Goal: Information Seeking & Learning: Understand process/instructions

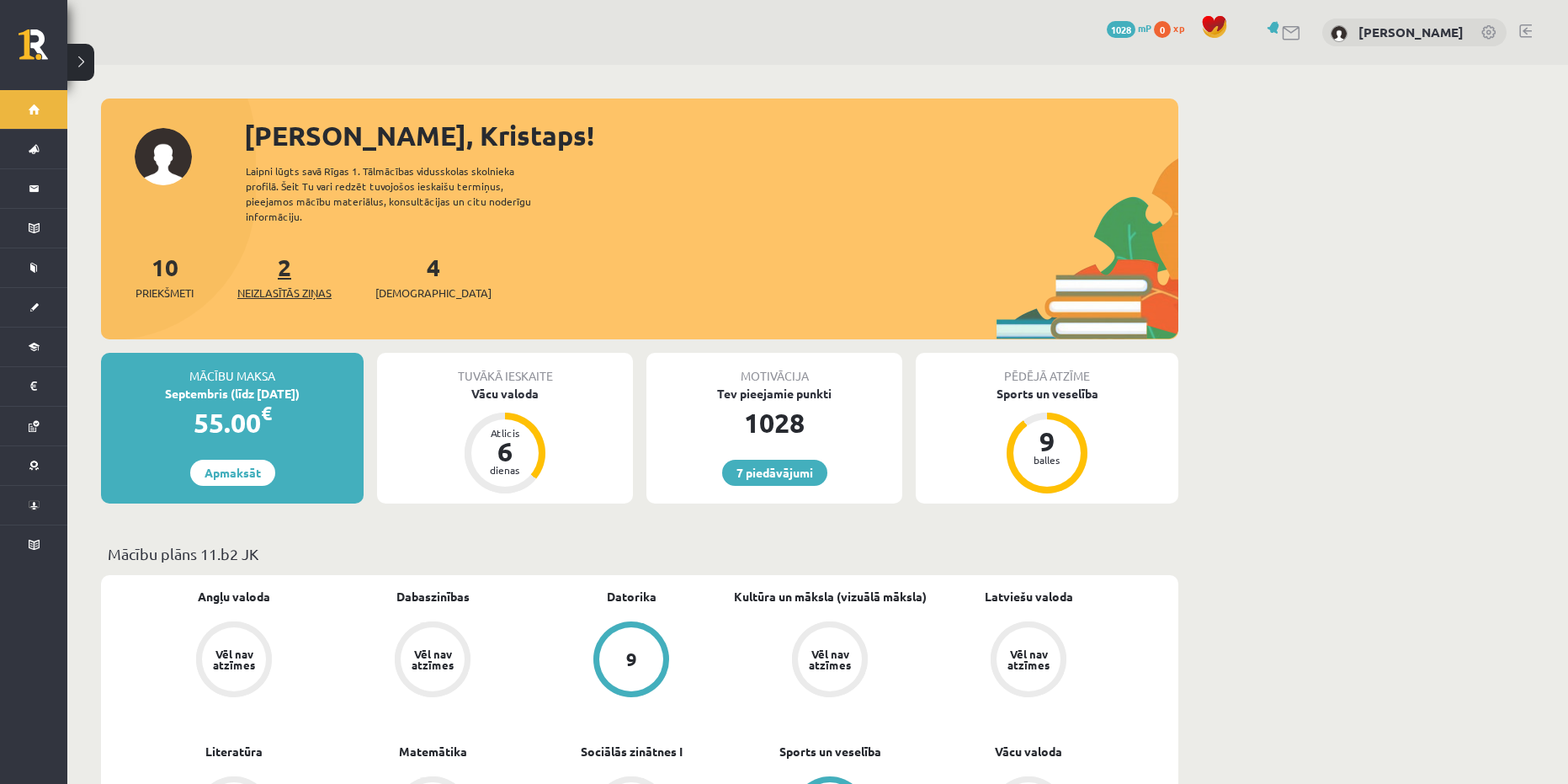
click at [293, 258] on link "2 Neizlasītās ziņas" at bounding box center [285, 277] width 94 height 50
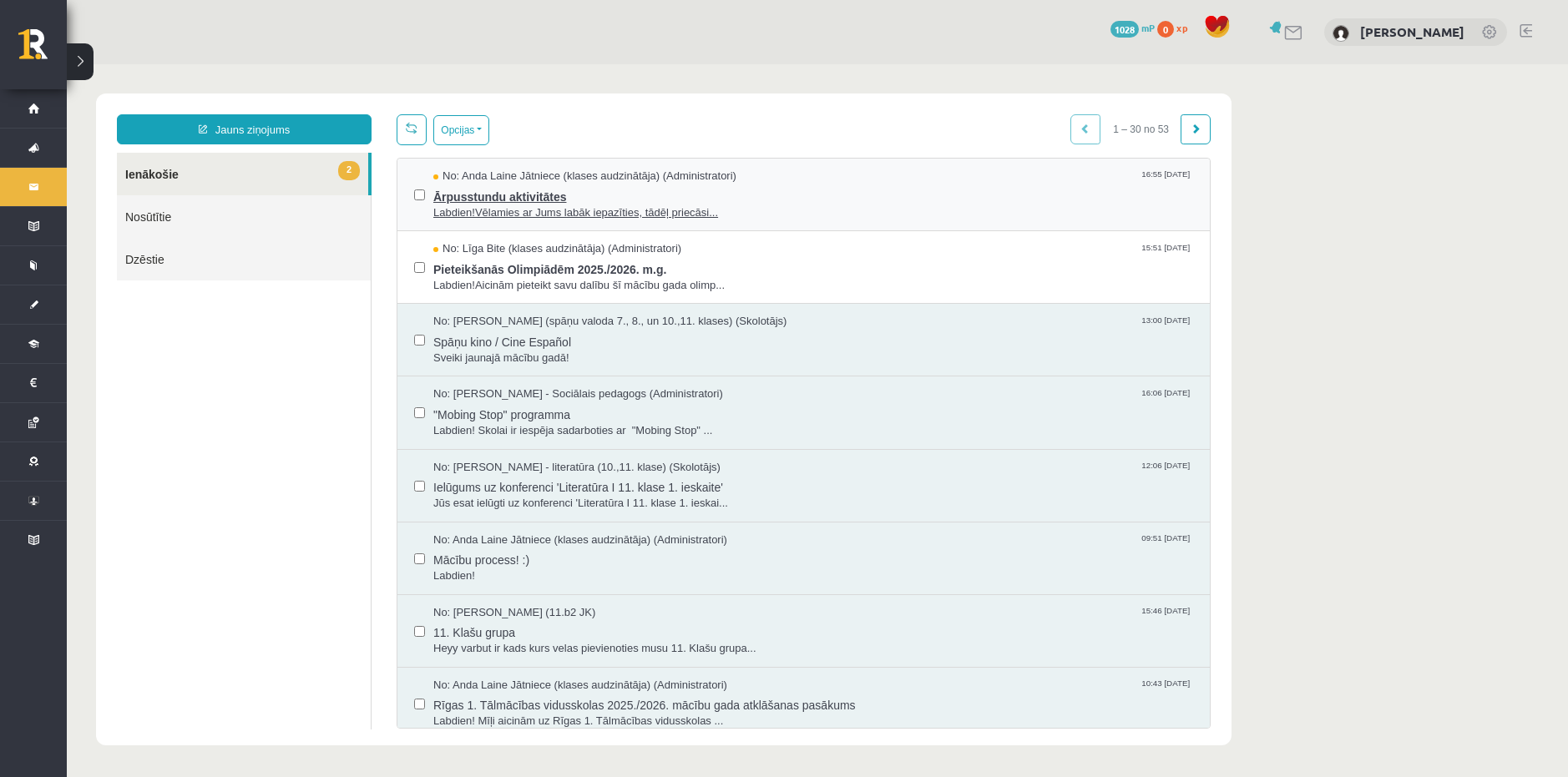
click at [670, 176] on span "No: Anda Laine Jātniece (klases audzinātāja) (Administratori)" at bounding box center [585, 176] width 303 height 16
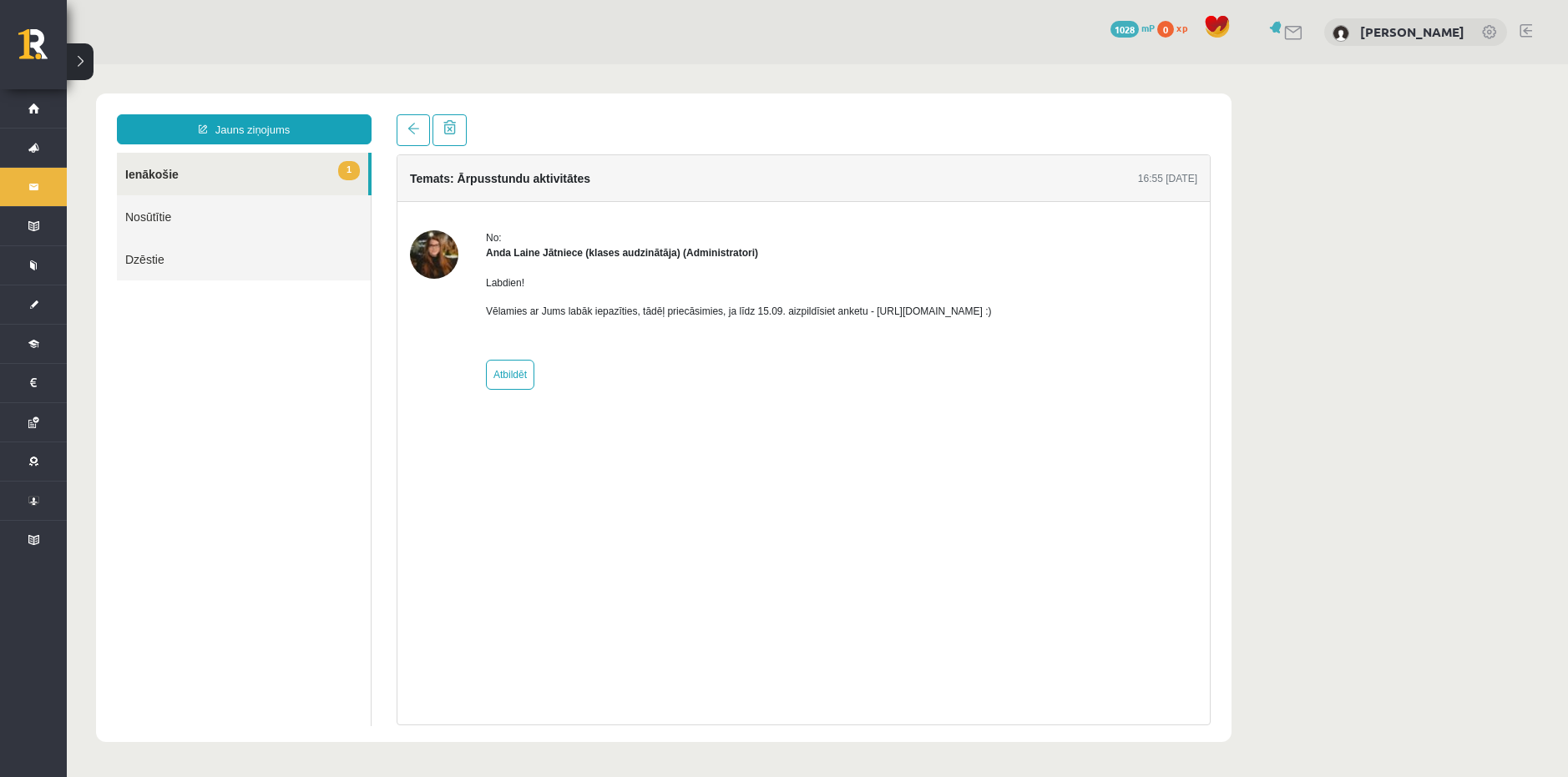
drag, startPoint x: 865, startPoint y: 312, endPoint x: 1044, endPoint y: 317, distance: 179.1
click at [992, 317] on p "Vēlamies ar Jums labāk iepazīties, tādēļ priecāsimies, ja līdz 15.09. aizpildīs…" at bounding box center [738, 312] width 506 height 15
copy p "https://forms.gle/mVxkUEapGFxHM7hU7"
click at [392, 428] on div "Temats: Ārpusstundu aktivitātes 16:55 10/09/2025 No: Anda Laine Jātniece (klase…" at bounding box center [803, 419] width 839 height 611
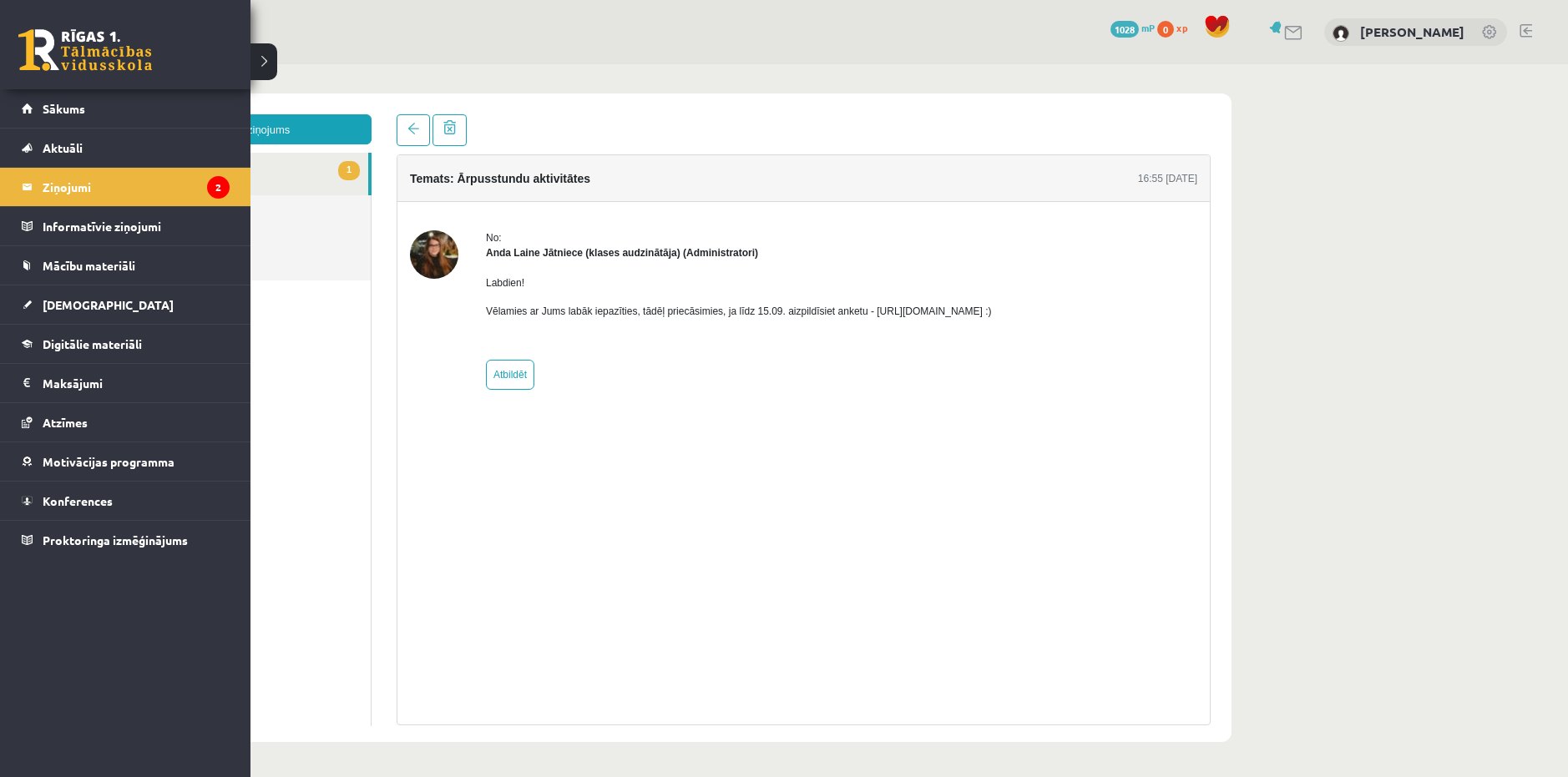
click at [105, 51] on link at bounding box center [86, 49] width 134 height 42
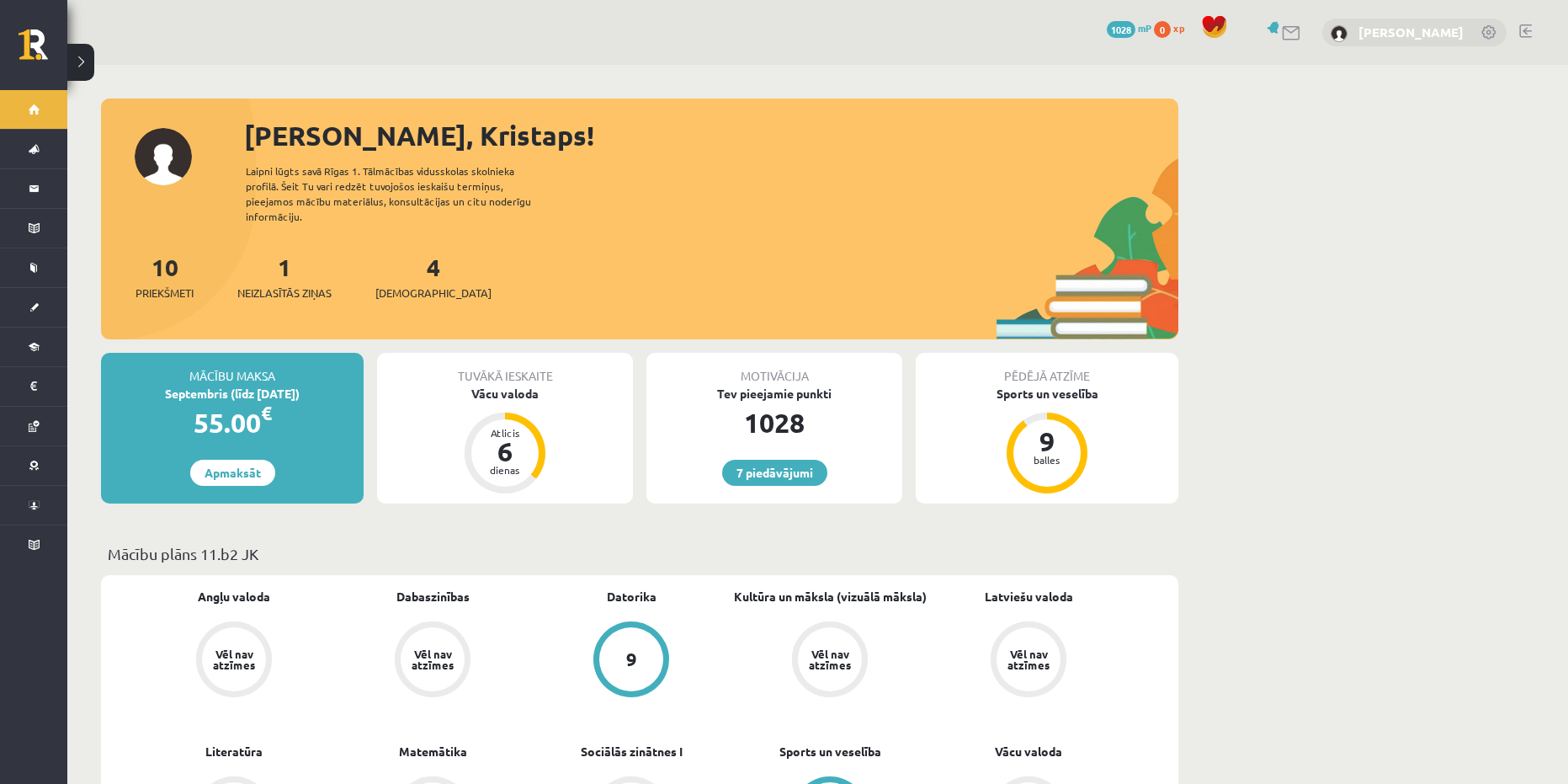
click at [1401, 37] on link "[PERSON_NAME]" at bounding box center [1411, 32] width 105 height 17
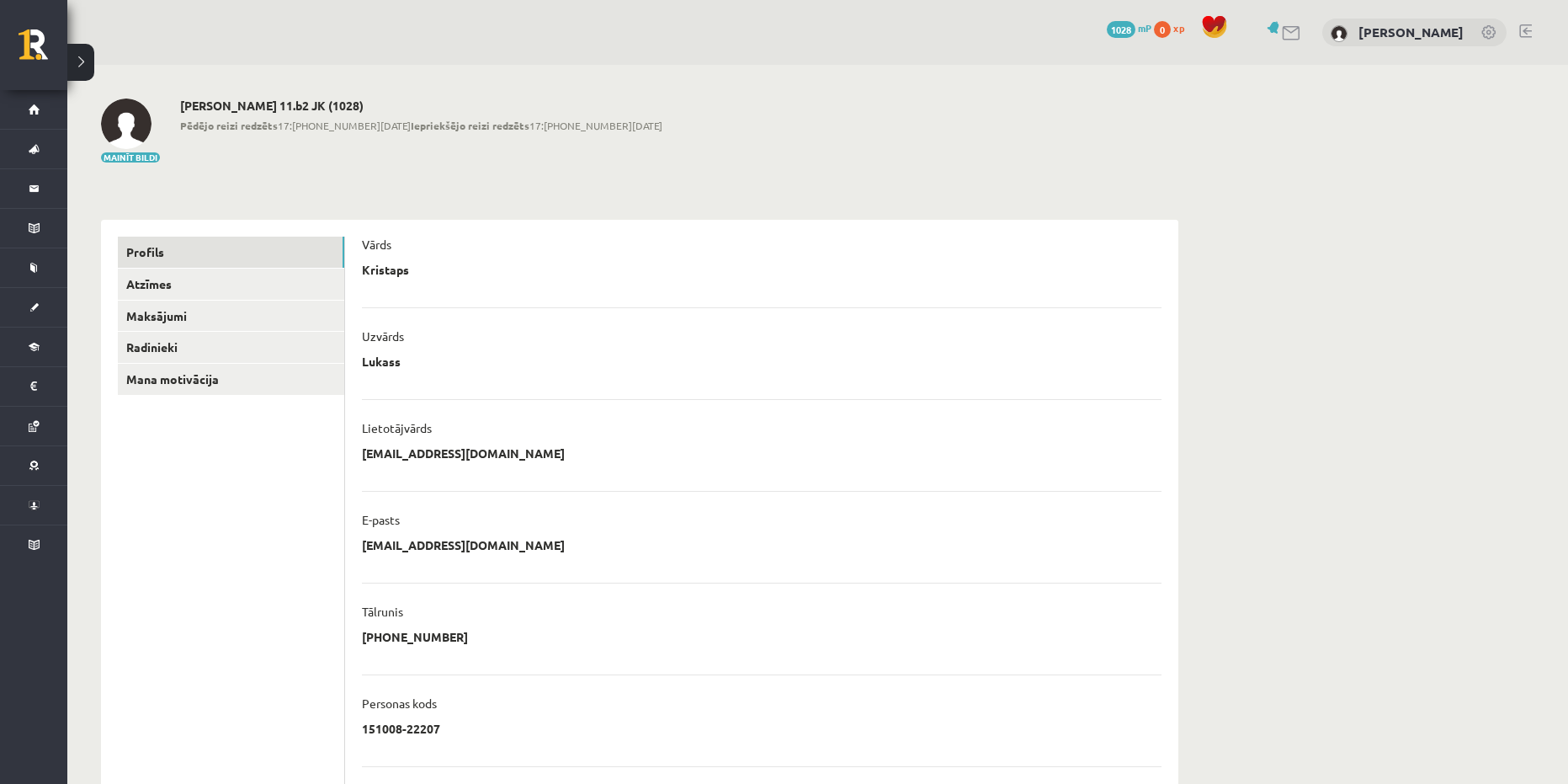
click at [271, 104] on h2 "[PERSON_NAME] 11.b2 JK (1028)" at bounding box center [421, 105] width 482 height 15
drag, startPoint x: 271, startPoint y: 104, endPoint x: 312, endPoint y: 109, distance: 41.3
click at [312, 109] on h2 "Kristaps Lukass 11.b2 JK (1028)" at bounding box center [421, 105] width 482 height 15
copy h2 "11.b2 JK"
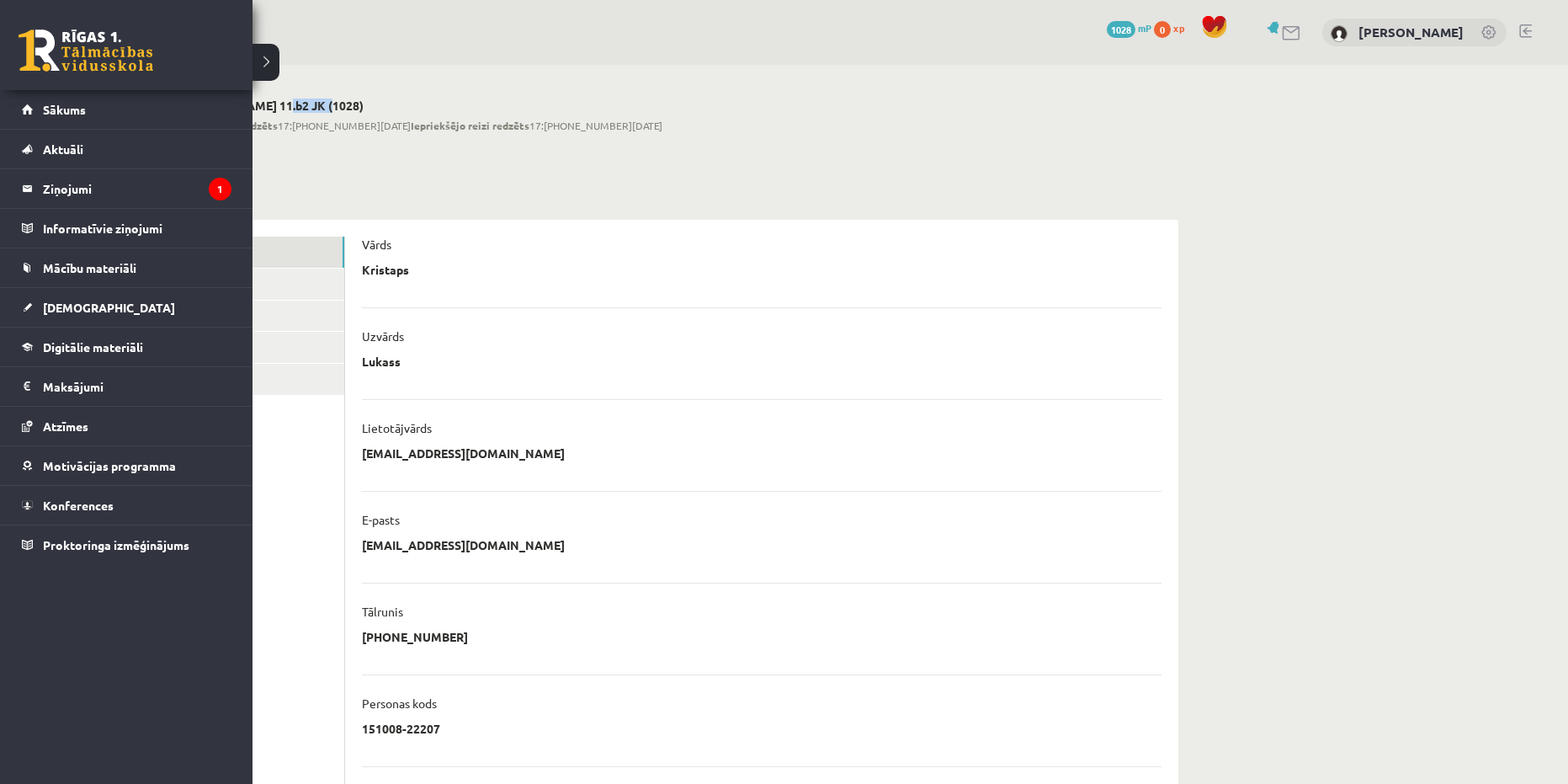
click at [43, 48] on link at bounding box center [86, 50] width 135 height 42
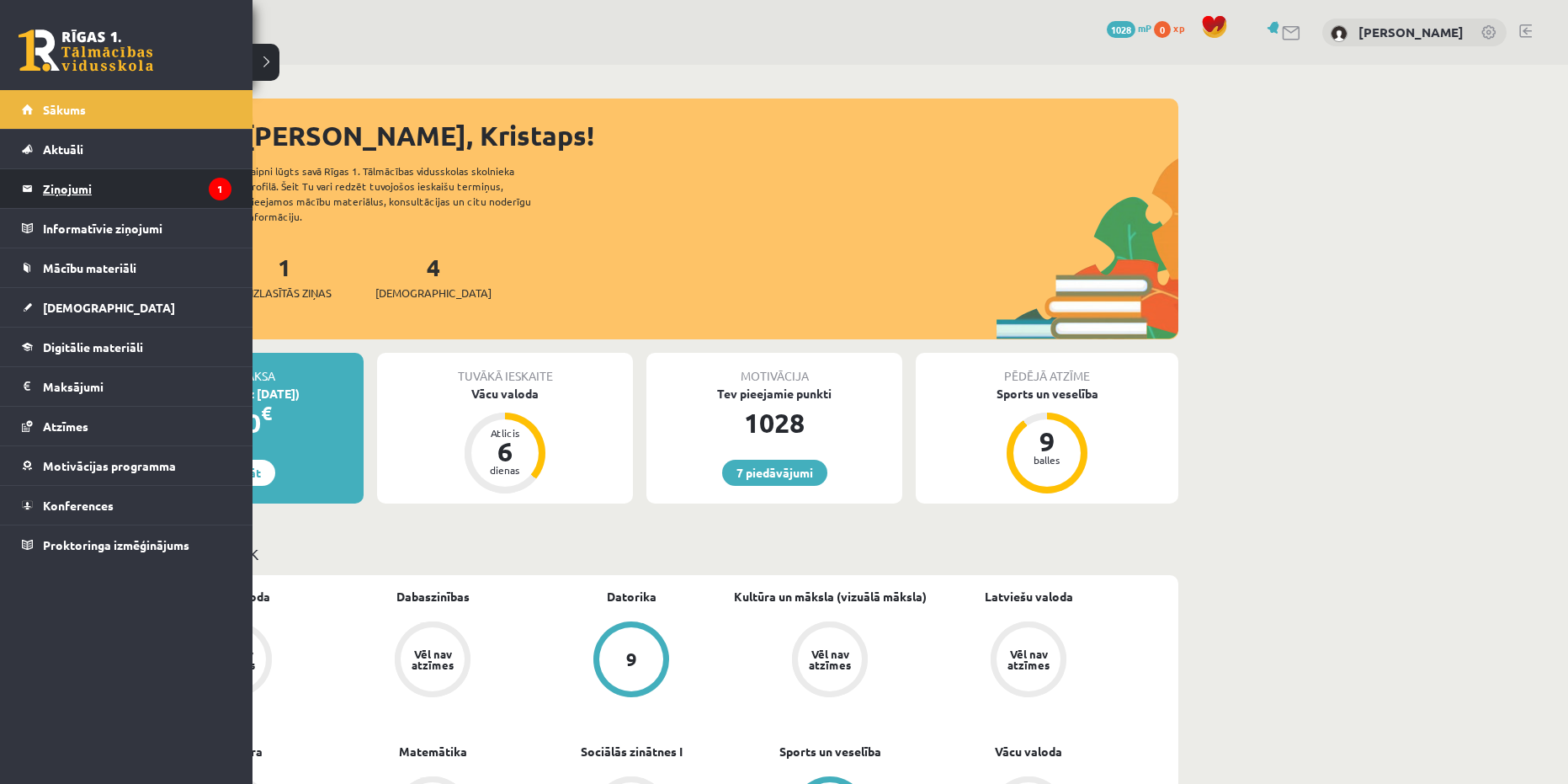
click at [74, 191] on legend "Ziņojumi 1" at bounding box center [137, 188] width 189 height 38
